Goal: Transaction & Acquisition: Register for event/course

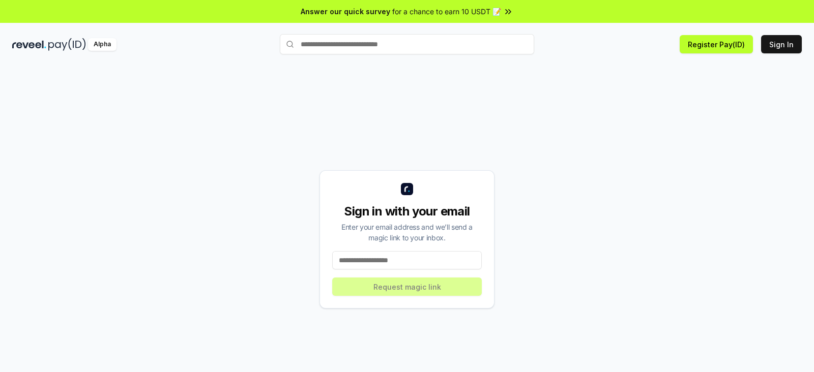
click at [360, 258] on input at bounding box center [407, 260] width 150 height 18
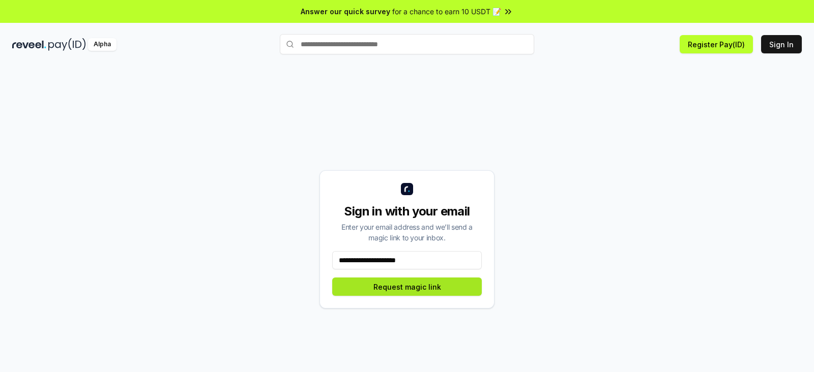
type input "**********"
click at [395, 285] on button "Request magic link" at bounding box center [407, 287] width 150 height 18
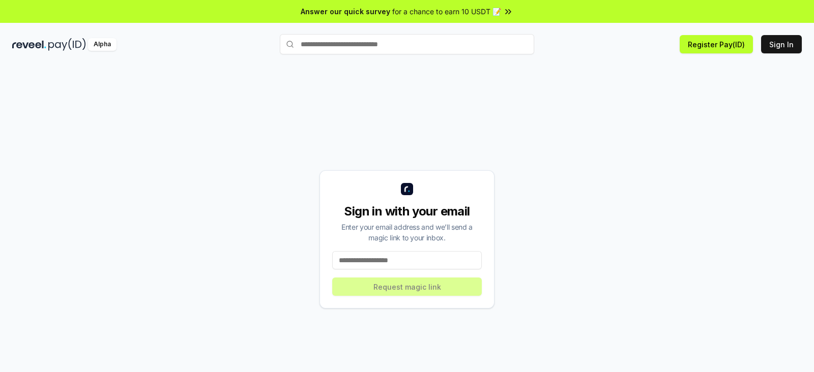
click at [394, 260] on input at bounding box center [407, 260] width 150 height 18
click at [785, 42] on button "Sign In" at bounding box center [781, 44] width 41 height 18
click at [707, 39] on button "Register Pay(ID)" at bounding box center [716, 44] width 73 height 18
click at [714, 41] on button "Register Pay(ID)" at bounding box center [716, 44] width 73 height 18
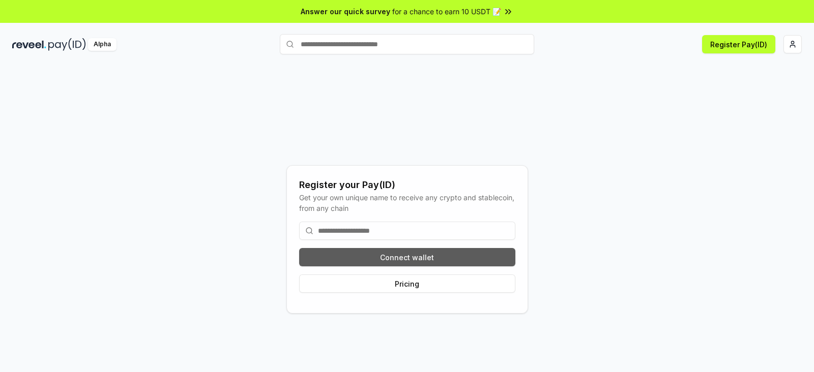
click at [405, 252] on button "Connect wallet" at bounding box center [407, 257] width 216 height 18
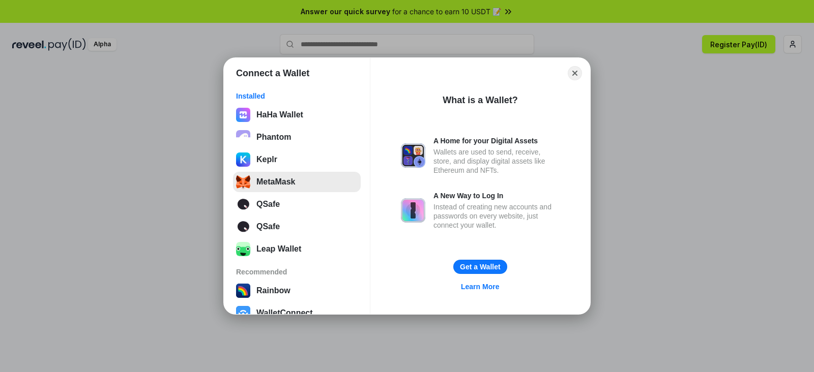
click at [270, 182] on button "MetaMask" at bounding box center [297, 182] width 128 height 20
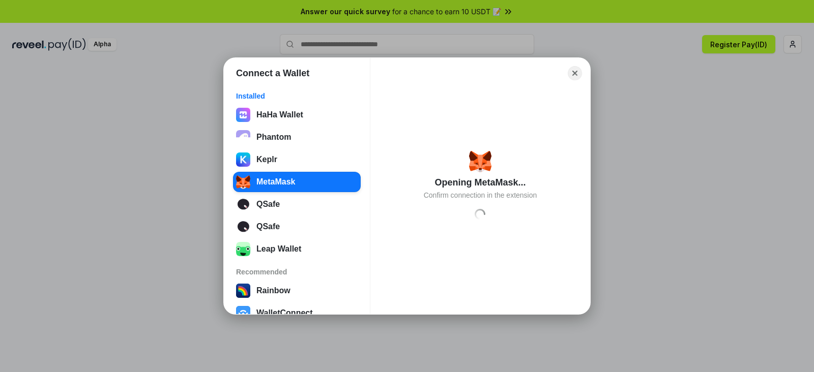
click at [574, 74] on button "Close" at bounding box center [575, 73] width 14 height 14
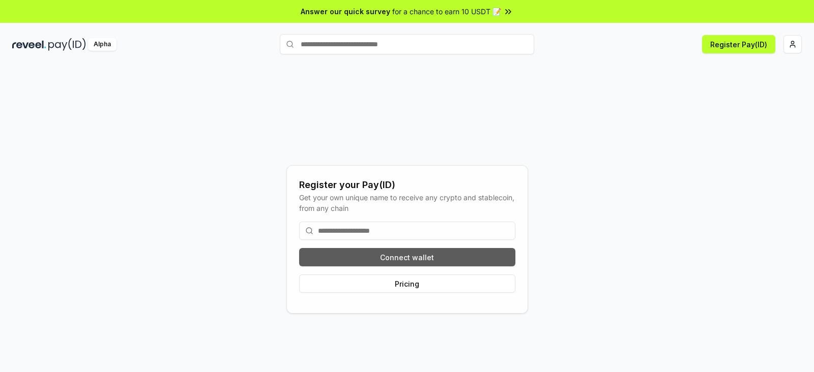
click at [394, 259] on button "Connect wallet" at bounding box center [407, 257] width 216 height 18
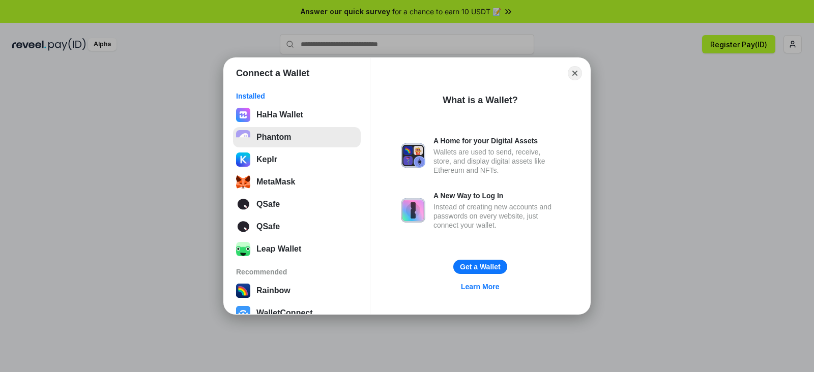
click at [267, 136] on button "Phantom" at bounding box center [297, 137] width 128 height 20
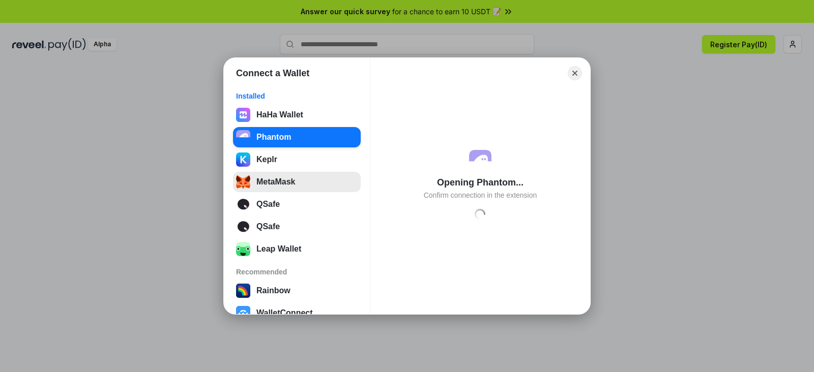
click at [272, 180] on button "MetaMask" at bounding box center [297, 182] width 128 height 20
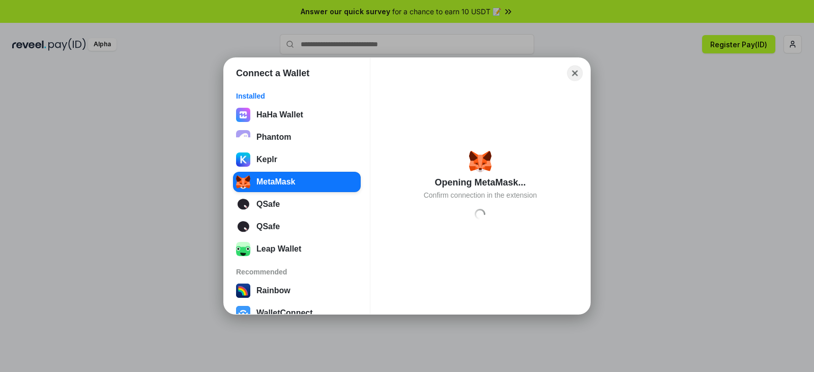
click at [575, 72] on button "Close" at bounding box center [575, 74] width 16 height 16
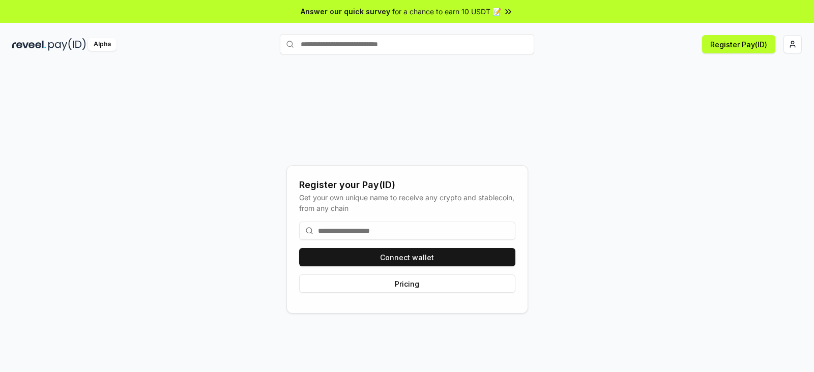
drag, startPoint x: 562, startPoint y: 92, endPoint x: 492, endPoint y: 92, distance: 69.7
click at [492, 92] on div "Register your Pay(ID) Get your own unique name to receive any crypto and stable…" at bounding box center [407, 240] width 790 height 324
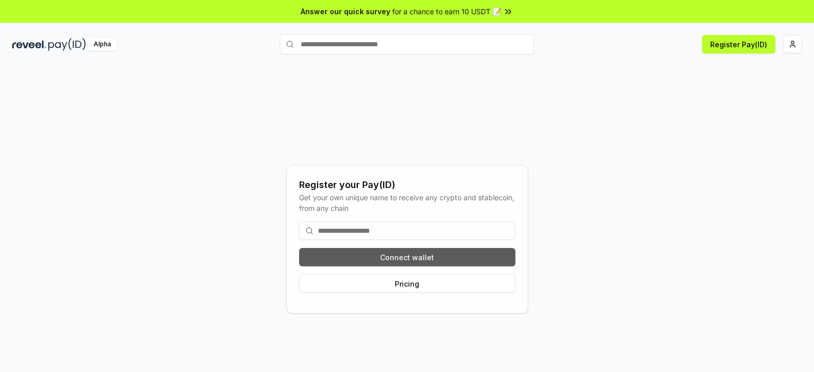
click at [383, 251] on button "Connect wallet" at bounding box center [407, 257] width 216 height 18
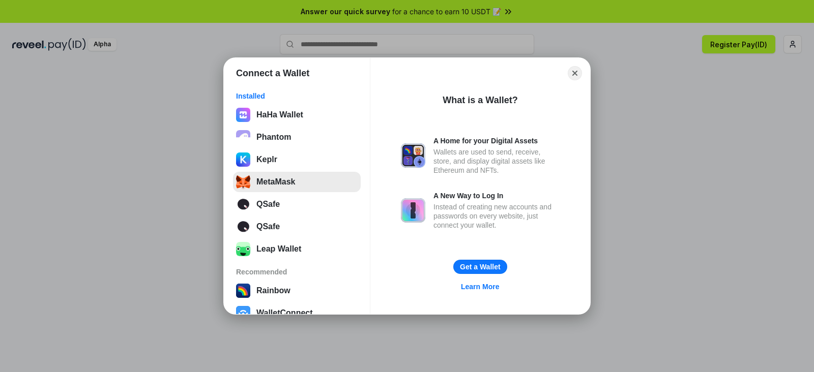
click at [270, 172] on button "MetaMask" at bounding box center [297, 182] width 128 height 20
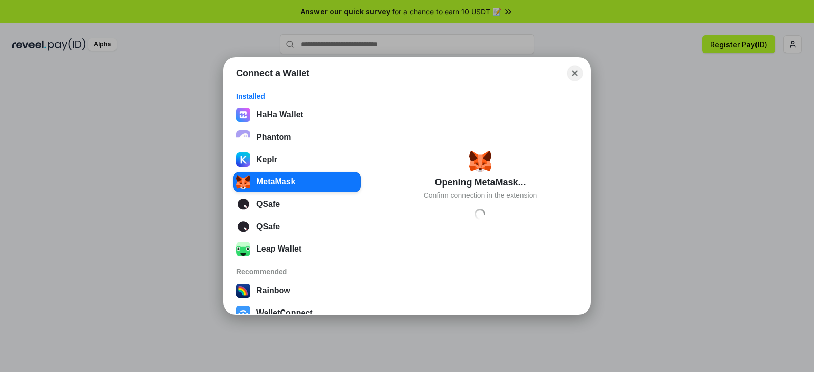
click at [569, 67] on button "Close" at bounding box center [575, 74] width 16 height 16
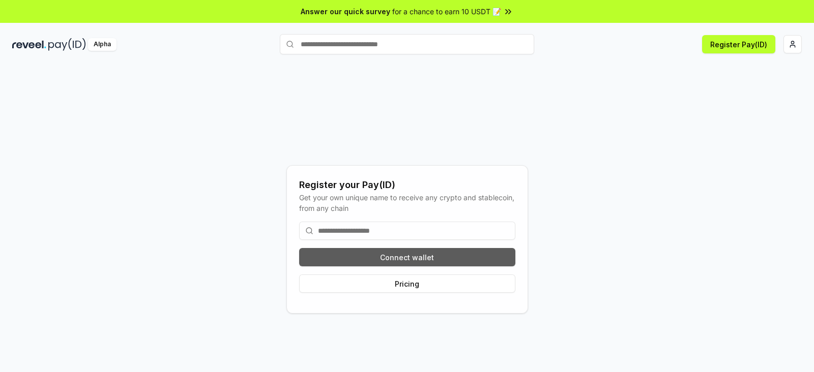
click at [447, 254] on button "Connect wallet" at bounding box center [407, 257] width 216 height 18
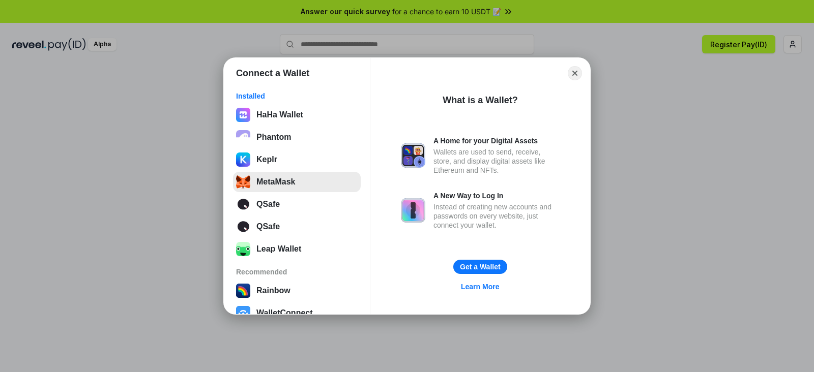
click at [254, 185] on button "MetaMask" at bounding box center [297, 182] width 128 height 20
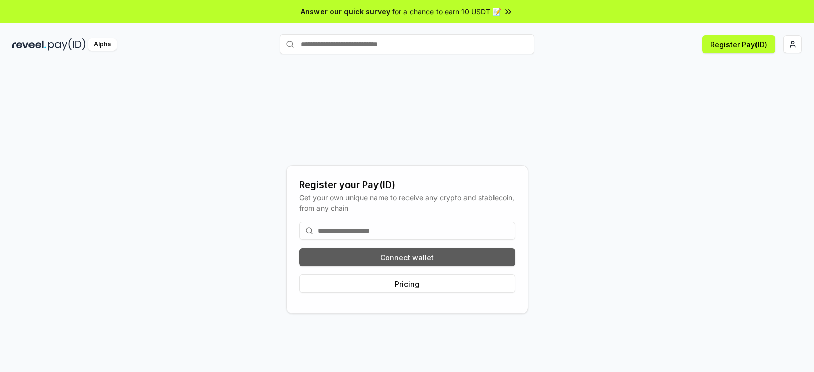
click at [384, 259] on button "Connect wallet" at bounding box center [407, 257] width 216 height 18
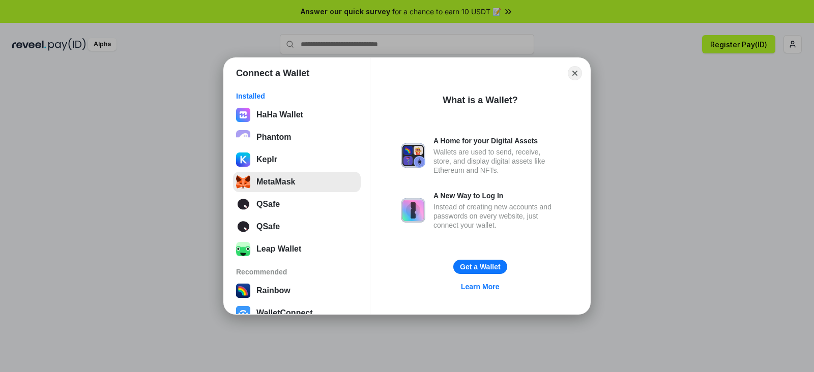
click at [250, 181] on button "MetaMask" at bounding box center [297, 182] width 128 height 20
